Goal: Task Accomplishment & Management: Use online tool/utility

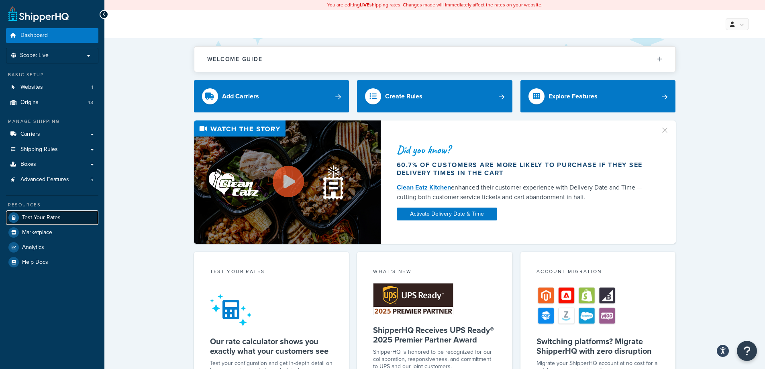
click at [72, 219] on link "Test Your Rates" at bounding box center [52, 217] width 92 height 14
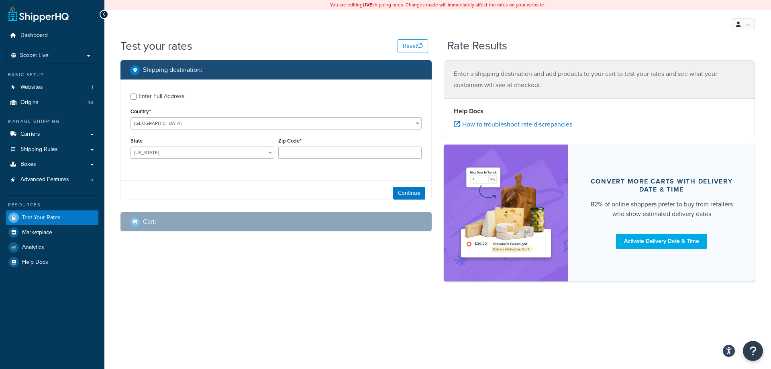
click at [179, 98] on div "Enter Full Address" at bounding box center [162, 96] width 46 height 11
click at [137, 98] on input "Enter Full Address" at bounding box center [134, 97] width 6 height 6
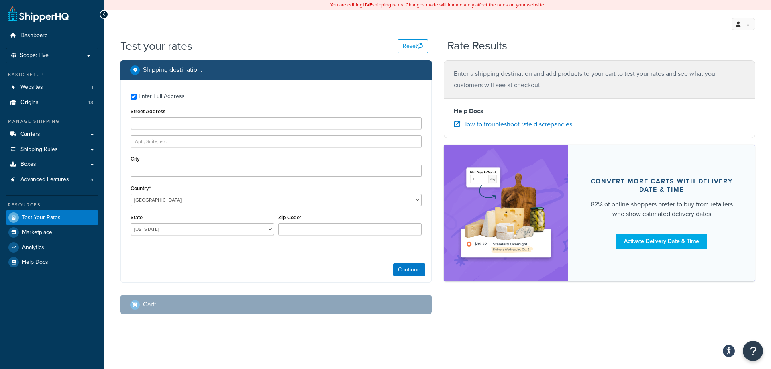
click at [179, 98] on div "Enter Full Address" at bounding box center [162, 96] width 46 height 11
click at [137, 98] on input "Enter Full Address" at bounding box center [134, 97] width 6 height 6
checkbox input "false"
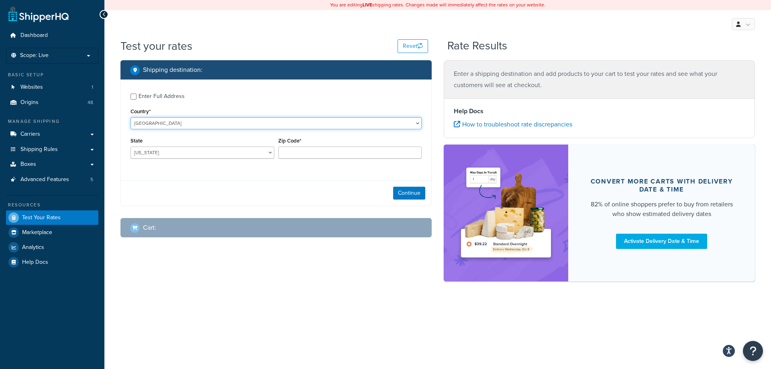
click at [179, 123] on select "[GEOGRAPHIC_DATA] [GEOGRAPHIC_DATA] [GEOGRAPHIC_DATA] [GEOGRAPHIC_DATA] [GEOGRA…" at bounding box center [276, 123] width 291 height 12
select select "CA"
click at [131, 117] on select "[GEOGRAPHIC_DATA] [GEOGRAPHIC_DATA] [GEOGRAPHIC_DATA] [GEOGRAPHIC_DATA] [GEOGRA…" at bounding box center [276, 123] width 291 height 12
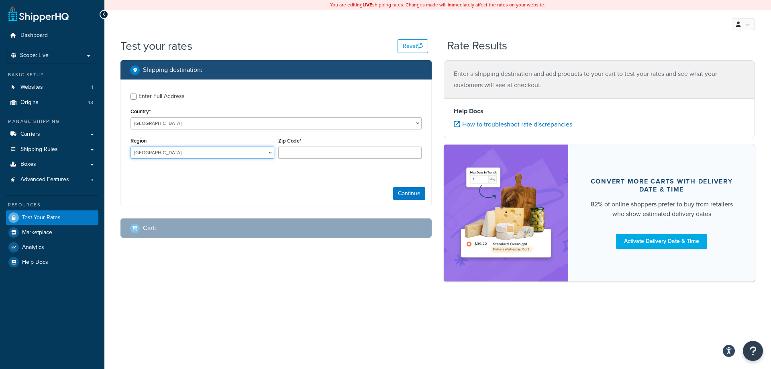
click at [183, 151] on select "[GEOGRAPHIC_DATA] [GEOGRAPHIC_DATA] [GEOGRAPHIC_DATA] [GEOGRAPHIC_DATA] [GEOGRA…" at bounding box center [203, 153] width 144 height 12
click at [131, 147] on select "[GEOGRAPHIC_DATA] [GEOGRAPHIC_DATA] [GEOGRAPHIC_DATA] [GEOGRAPHIC_DATA] [GEOGRA…" at bounding box center [203, 153] width 144 height 12
select select "AB"
click at [375, 154] on input "Zip Code*" at bounding box center [350, 153] width 144 height 12
type input "P7B 5L6"
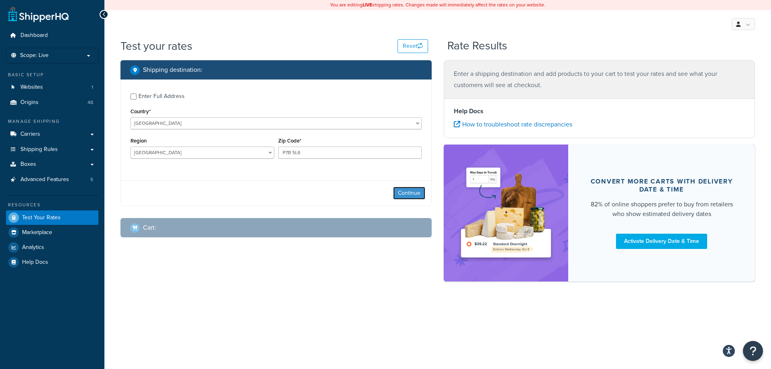
click at [415, 192] on button "Continue" at bounding box center [409, 193] width 32 height 13
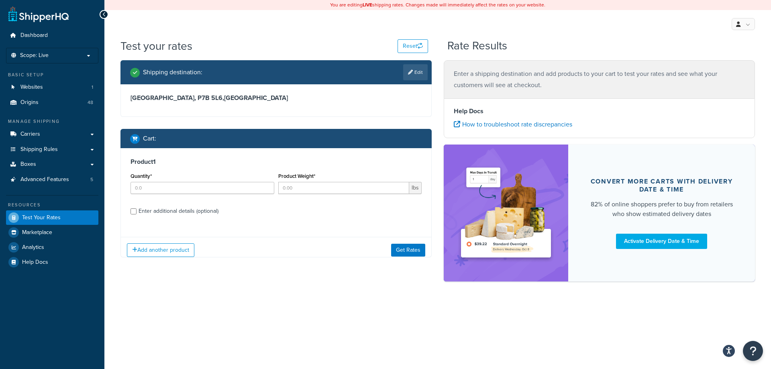
click at [168, 197] on div "Quantity*" at bounding box center [202, 185] width 148 height 29
type input "1"
click at [267, 187] on input "1" at bounding box center [203, 188] width 144 height 12
click at [300, 189] on input "Product Weight*" at bounding box center [343, 188] width 131 height 12
click at [303, 184] on input "Product Weight*" at bounding box center [343, 188] width 131 height 12
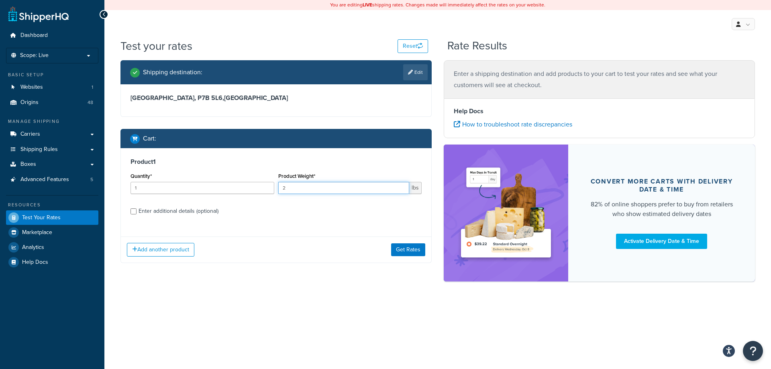
type input "2"
click at [202, 205] on label "Enter additional details (optional)" at bounding box center [280, 210] width 283 height 13
click at [137, 208] on input "Enter additional details (optional)" at bounding box center [134, 211] width 6 height 6
checkbox input "true"
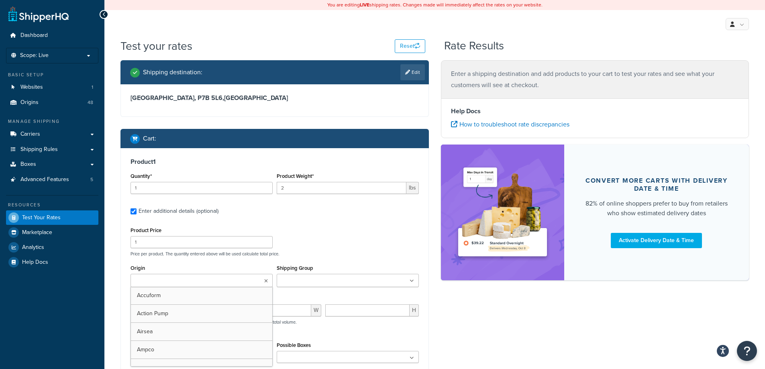
click at [192, 277] on input "Origin" at bounding box center [168, 281] width 71 height 9
type input "denios cana"
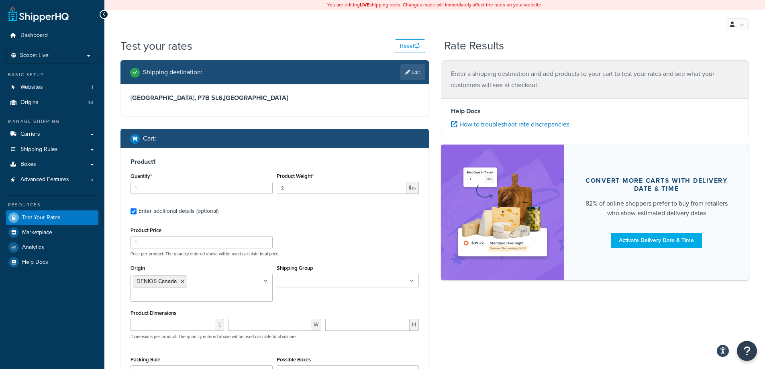
click at [368, 237] on div "Product Price 1 Price per product. The quantity entered above will be used calc…" at bounding box center [274, 241] width 292 height 32
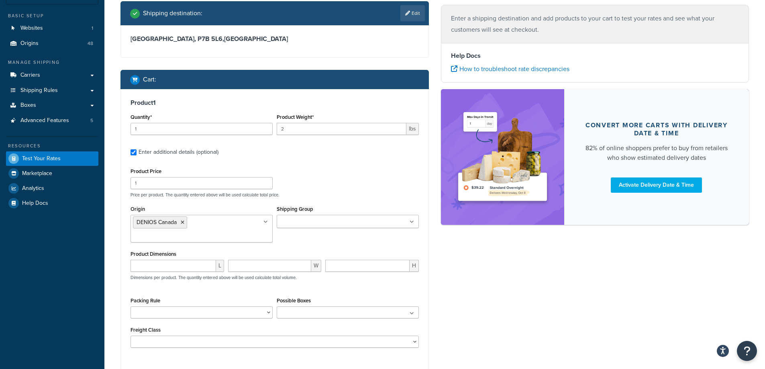
scroll to position [120, 0]
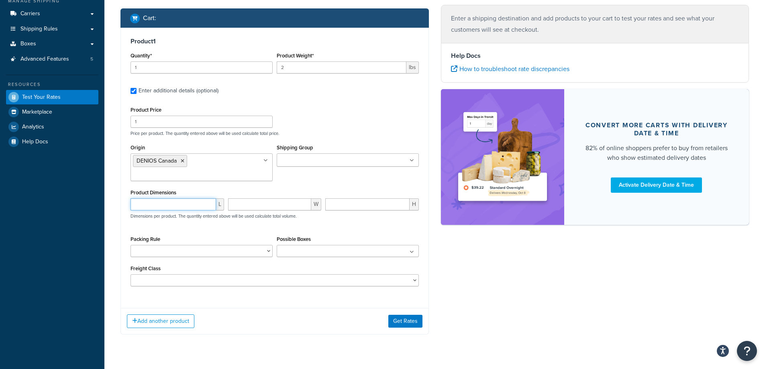
drag, startPoint x: 175, startPoint y: 193, endPoint x: 182, endPoint y: 195, distance: 7.2
click at [176, 198] on input "number" at bounding box center [174, 204] width 86 height 12
type input "8"
type input "11"
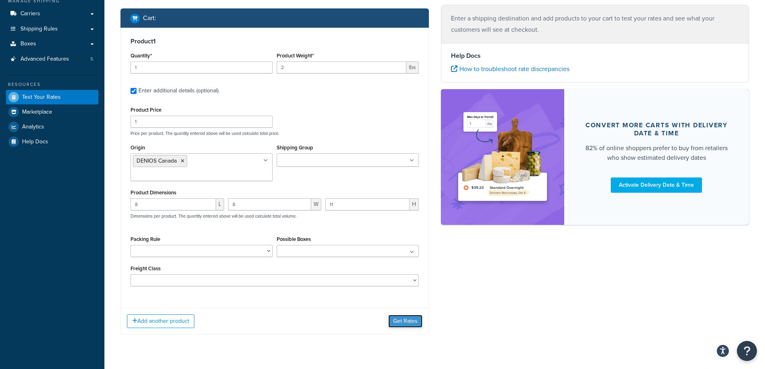
click at [409, 315] on button "Get Rates" at bounding box center [405, 321] width 34 height 13
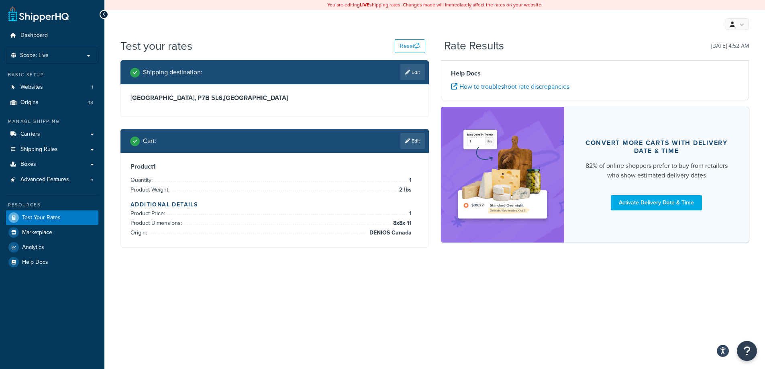
scroll to position [0, 0]
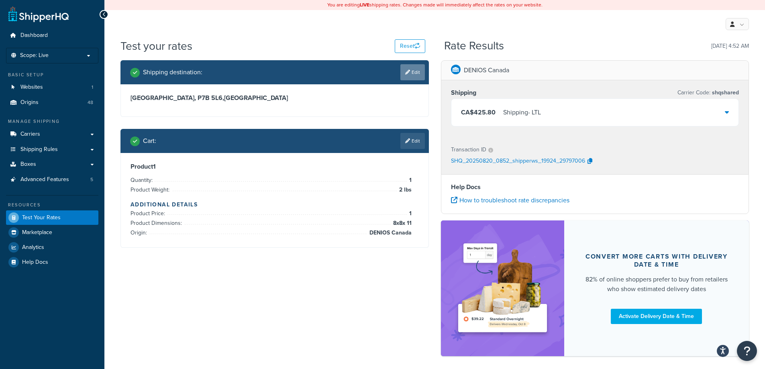
click at [423, 71] on link "Edit" at bounding box center [412, 72] width 24 height 16
select select "CA"
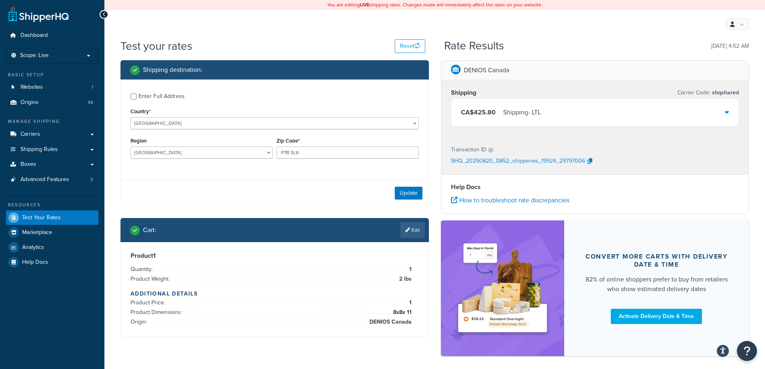
click at [273, 155] on div "Region [GEOGRAPHIC_DATA] [GEOGRAPHIC_DATA] [GEOGRAPHIC_DATA] [GEOGRAPHIC_DATA] …" at bounding box center [201, 149] width 146 height 29
click at [271, 154] on select "[GEOGRAPHIC_DATA] [GEOGRAPHIC_DATA] [GEOGRAPHIC_DATA] [GEOGRAPHIC_DATA] [GEOGRA…" at bounding box center [202, 153] width 142 height 12
select select "ON"
click at [131, 147] on select "[GEOGRAPHIC_DATA] [GEOGRAPHIC_DATA] [GEOGRAPHIC_DATA] [GEOGRAPHIC_DATA] [GEOGRA…" at bounding box center [202, 153] width 142 height 12
click at [399, 192] on button "Update" at bounding box center [409, 193] width 28 height 13
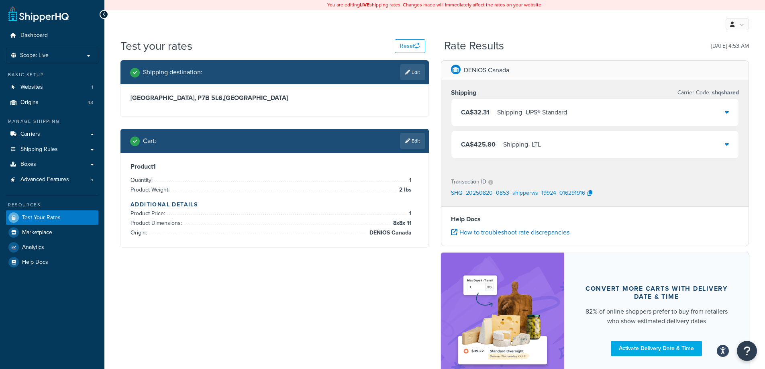
click at [562, 118] on div "Shipping - UPS® Standard" at bounding box center [532, 112] width 70 height 11
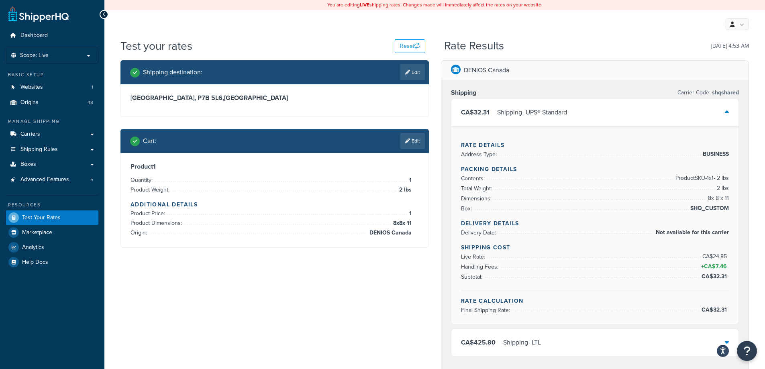
click at [561, 118] on div "Shipping - UPS® Standard" at bounding box center [532, 112] width 70 height 11
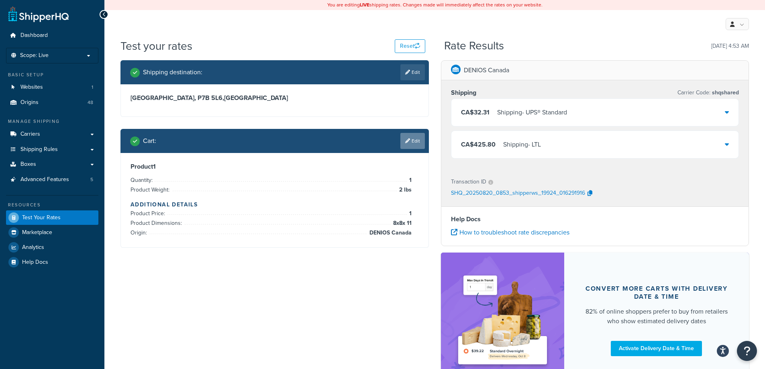
click at [415, 139] on link "Edit" at bounding box center [412, 141] width 24 height 16
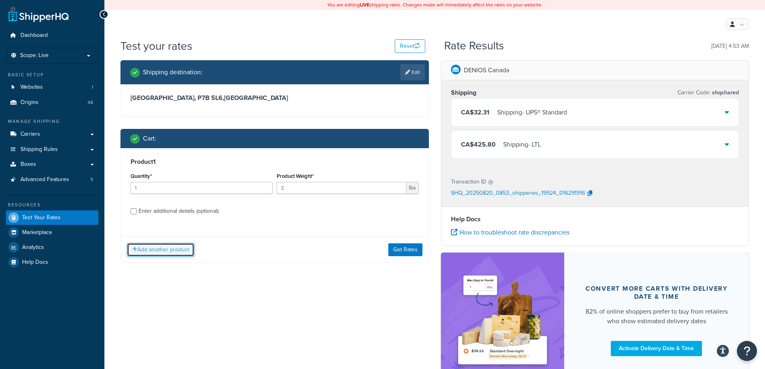
click at [139, 246] on button "Add another product" at bounding box center [160, 250] width 67 height 14
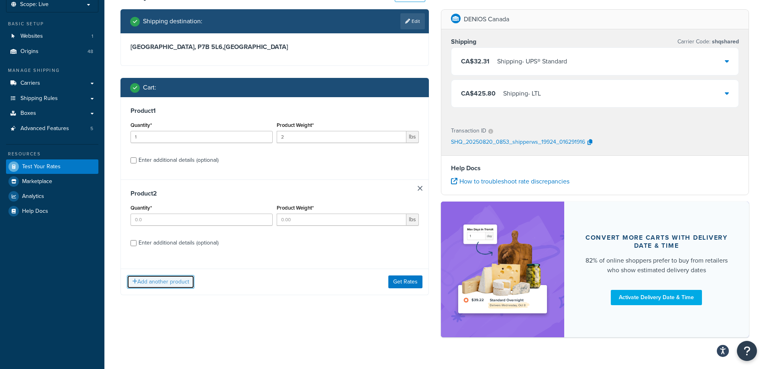
scroll to position [67, 0]
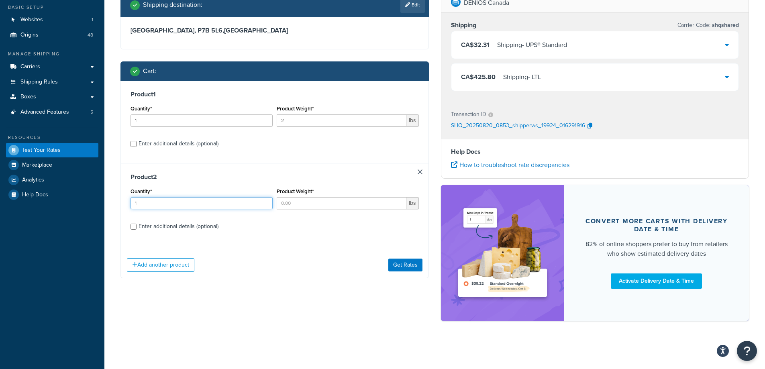
type input "1"
click at [264, 203] on input "1" at bounding box center [202, 203] width 142 height 12
click at [276, 203] on div "Product Weight* lbs" at bounding box center [348, 200] width 146 height 29
click at [283, 203] on input "Product Weight*" at bounding box center [342, 203] width 130 height 12
type input "25"
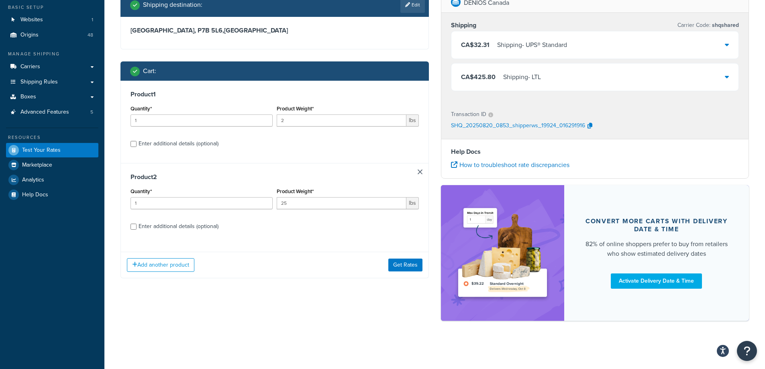
click at [188, 228] on div "Enter additional details (optional)" at bounding box center [179, 226] width 80 height 11
click at [137, 228] on input "Enter additional details (optional)" at bounding box center [134, 227] width 6 height 6
checkbox input "true"
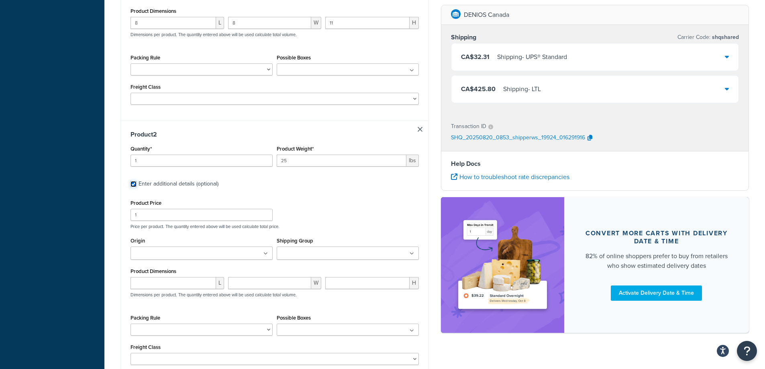
scroll to position [308, 0]
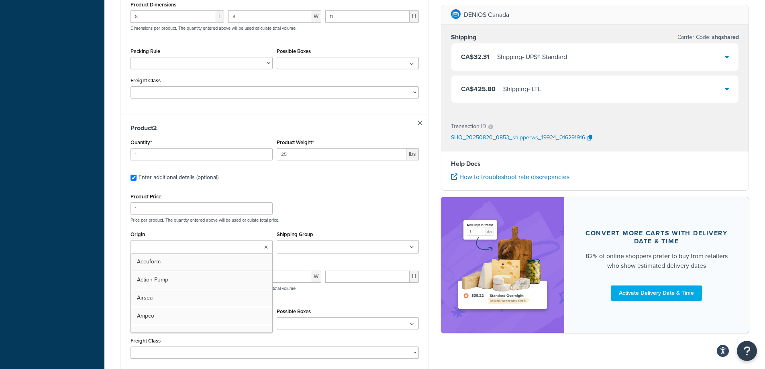
click at [245, 240] on ul at bounding box center [202, 246] width 142 height 13
type input "cana"
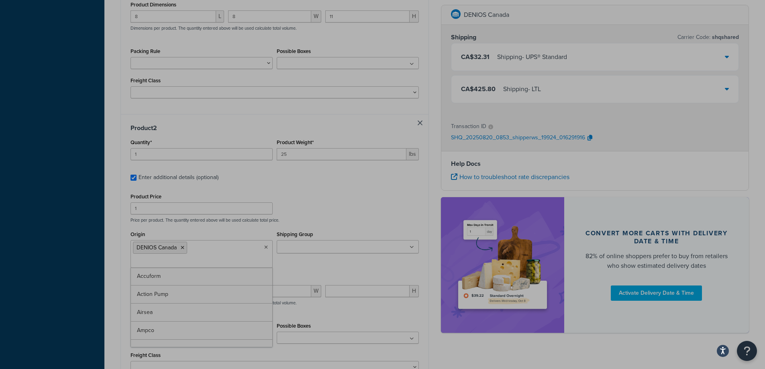
click at [72, 42] on div "Dashboard Scope: Live Basic Setup Websites 1 Origins 48 Manage Shipping Carrier…" at bounding box center [52, 83] width 104 height 782
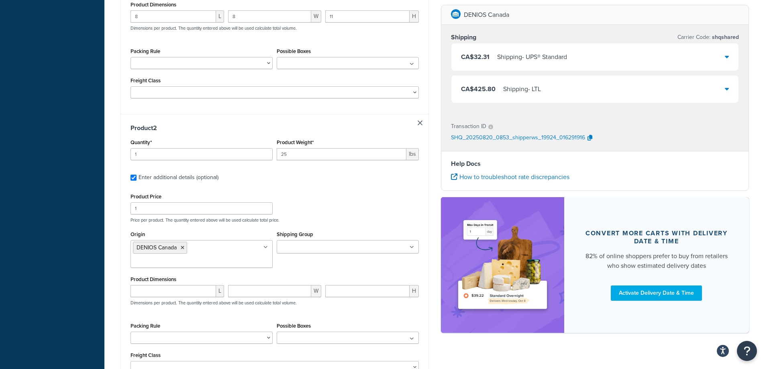
click at [355, 241] on ul at bounding box center [348, 246] width 142 height 13
click at [365, 191] on div "Product Price 1 Price per product. The quantity entered above will be used calc…" at bounding box center [274, 207] width 292 height 32
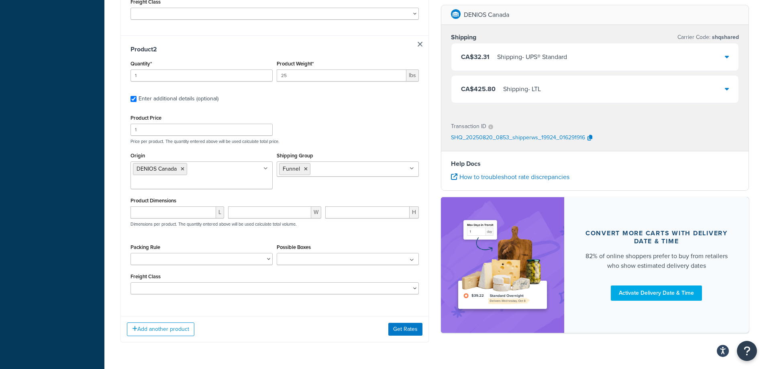
scroll to position [390, 0]
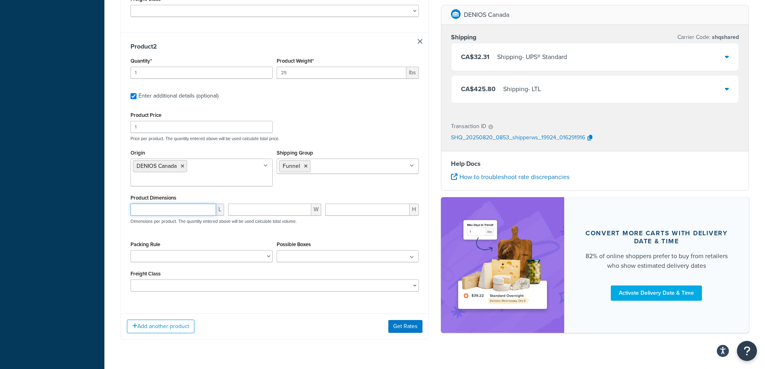
click at [179, 204] on input "number" at bounding box center [174, 210] width 86 height 12
click at [192, 204] on input "number" at bounding box center [174, 210] width 86 height 12
type input "55"
type input "50"
type input "11"
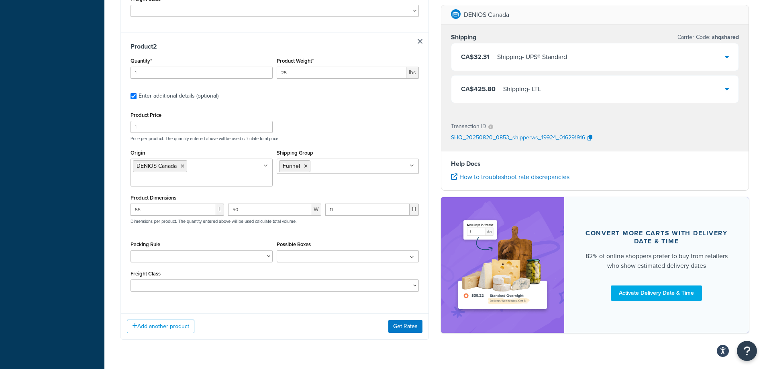
drag, startPoint x: 304, startPoint y: 331, endPoint x: 370, endPoint y: 313, distance: 67.8
click at [306, 330] on div "Test your rates Reset Rate Results [DATE] 4:53 AM Shipping destination : Edit […" at bounding box center [434, 10] width 661 height 724
click at [411, 320] on button "Get Rates" at bounding box center [405, 326] width 34 height 13
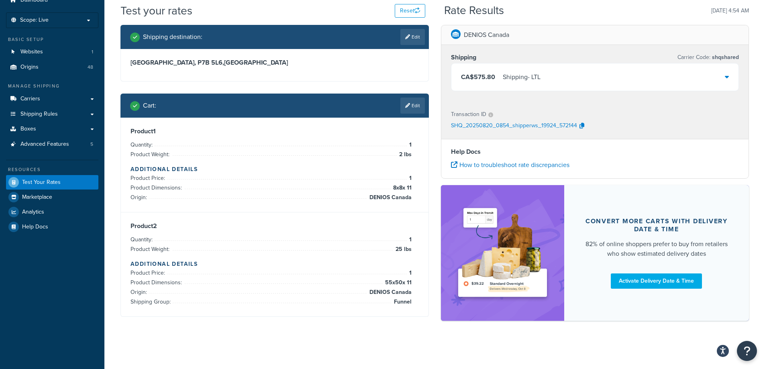
scroll to position [0, 0]
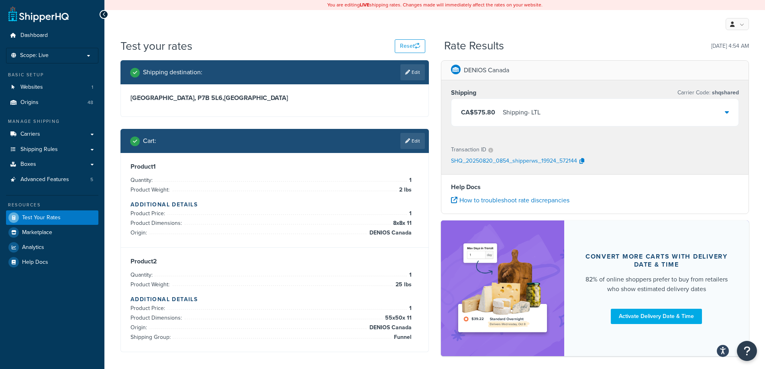
click at [549, 111] on div "CA$575.80 Shipping - LTL" at bounding box center [595, 112] width 288 height 27
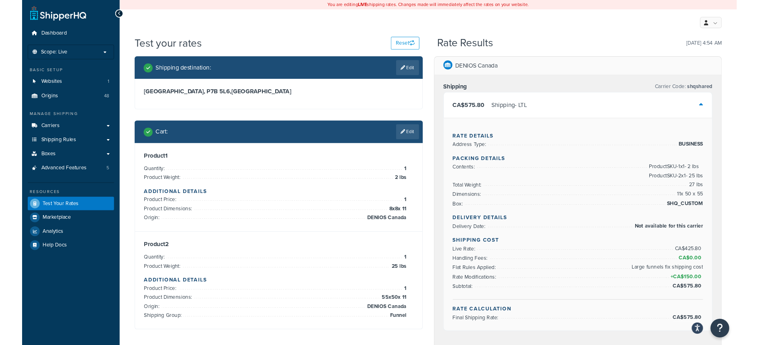
scroll to position [80, 0]
